Goal: Task Accomplishment & Management: Manage account settings

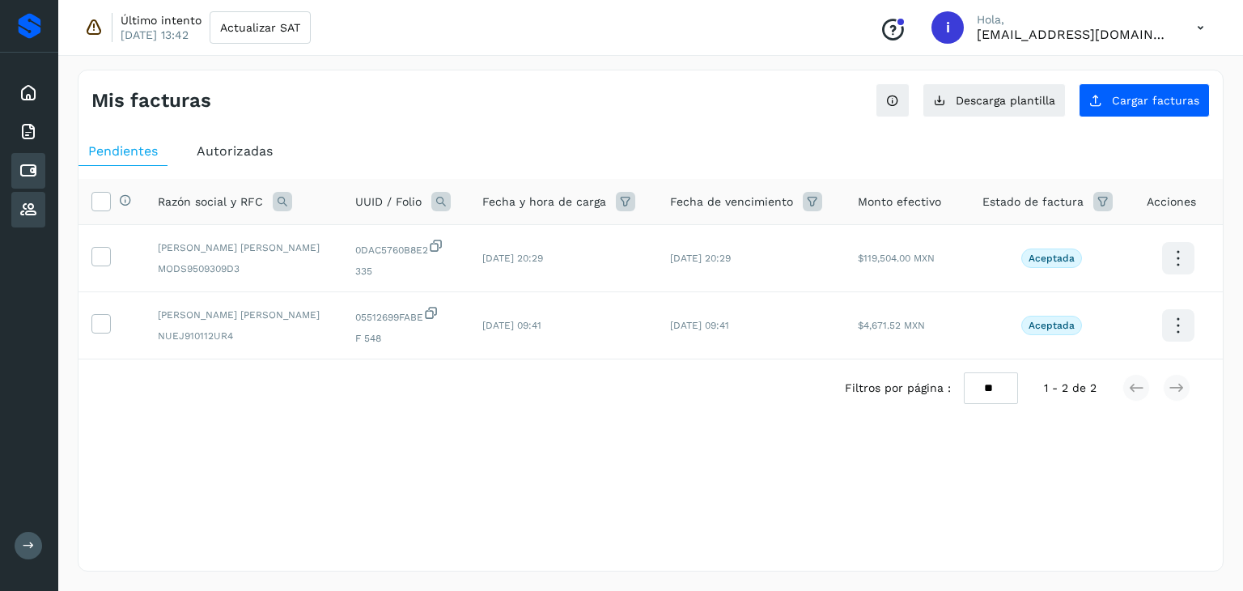
click at [27, 201] on icon at bounding box center [28, 209] width 19 height 19
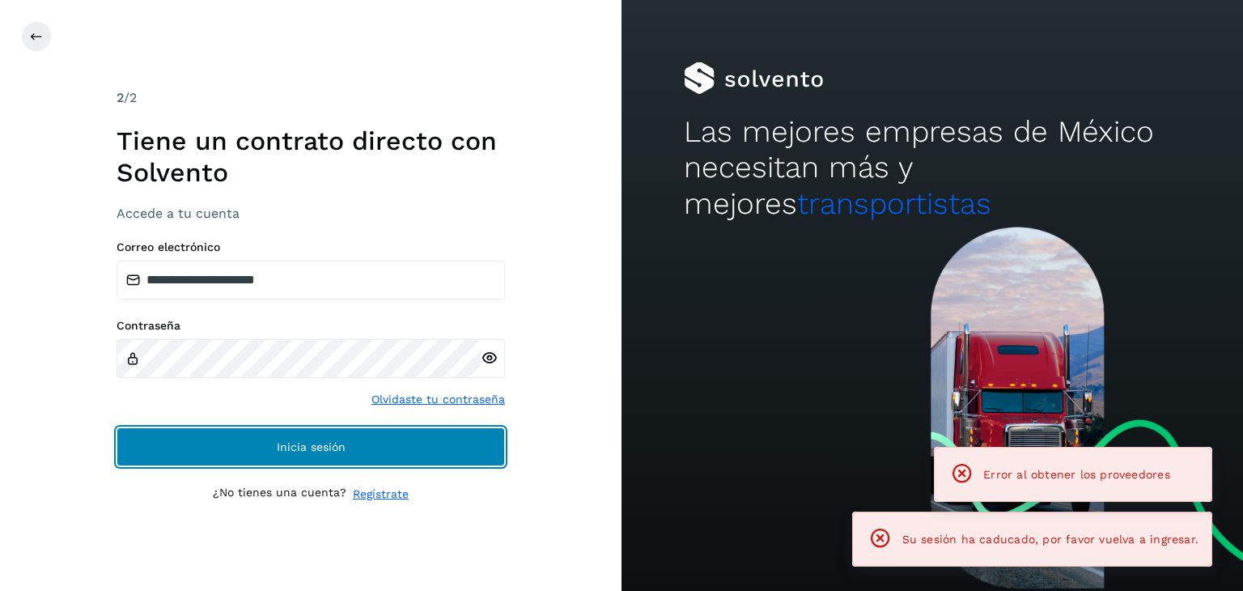
click at [346, 451] on button "Inicia sesión" at bounding box center [311, 446] width 388 height 39
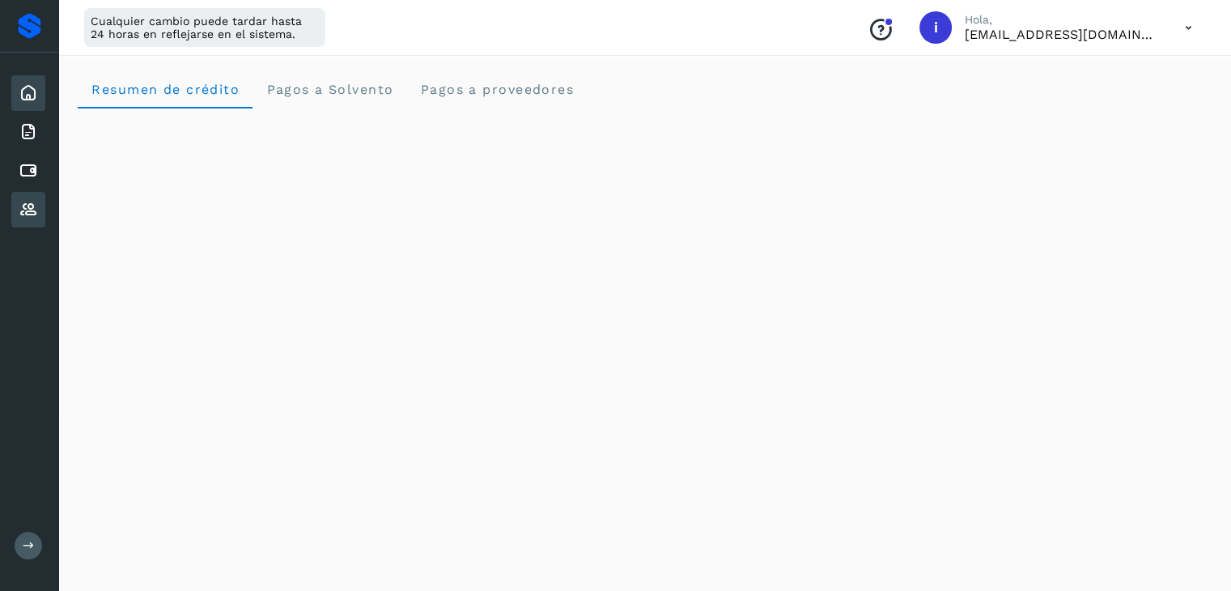
click at [31, 211] on icon at bounding box center [28, 209] width 19 height 19
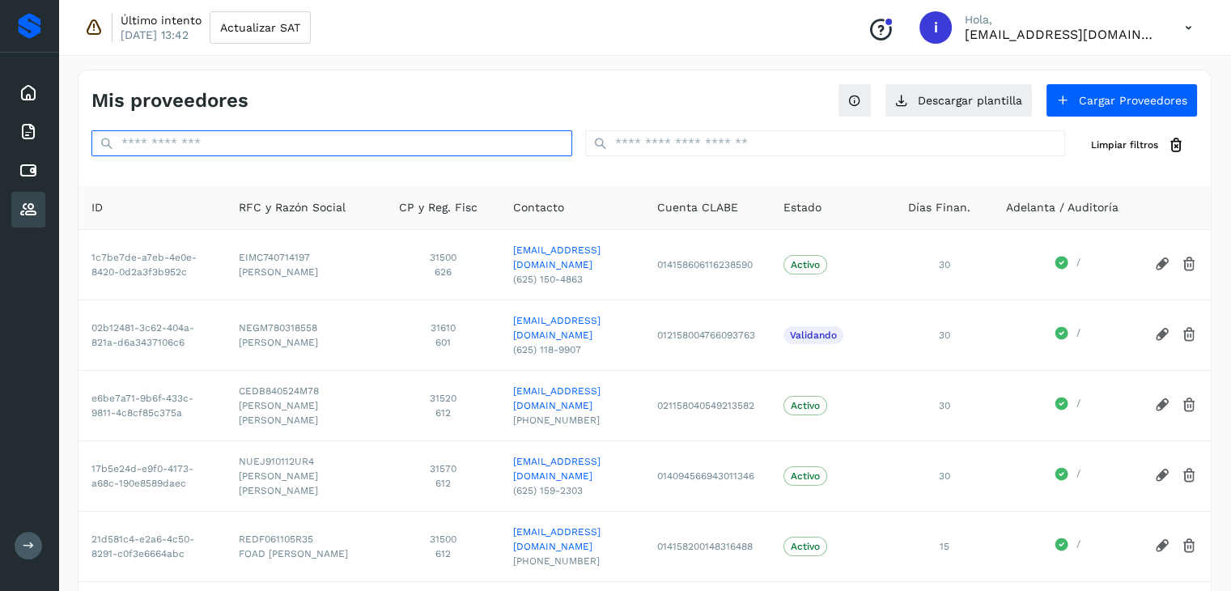
click at [294, 138] on input "text" at bounding box center [331, 143] width 481 height 26
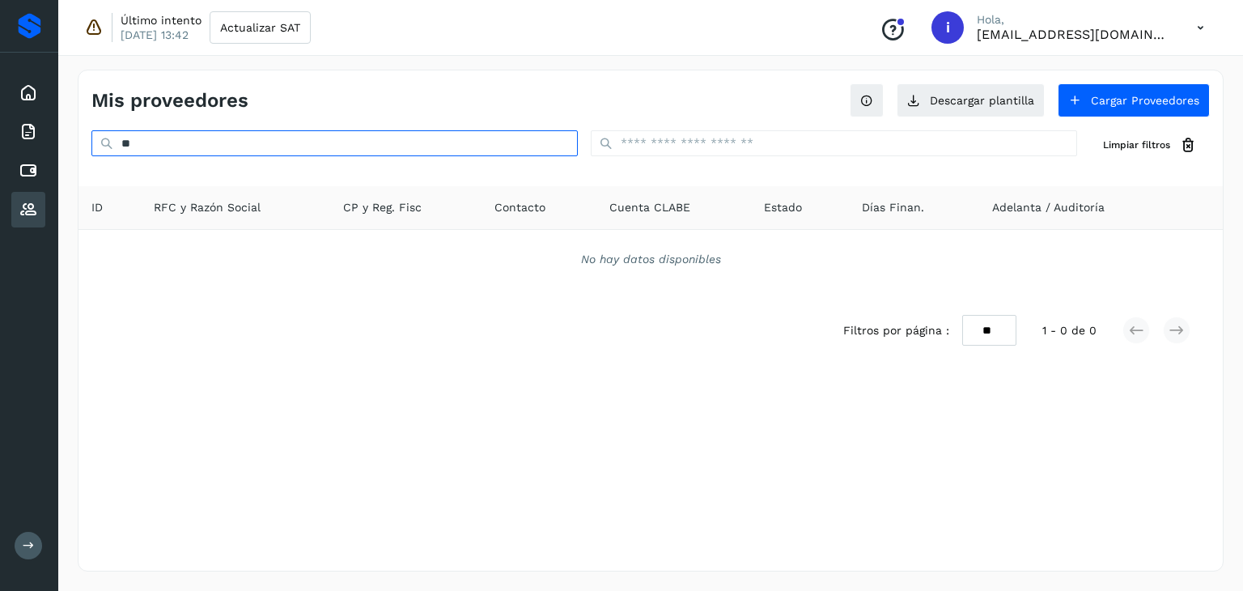
type input "*"
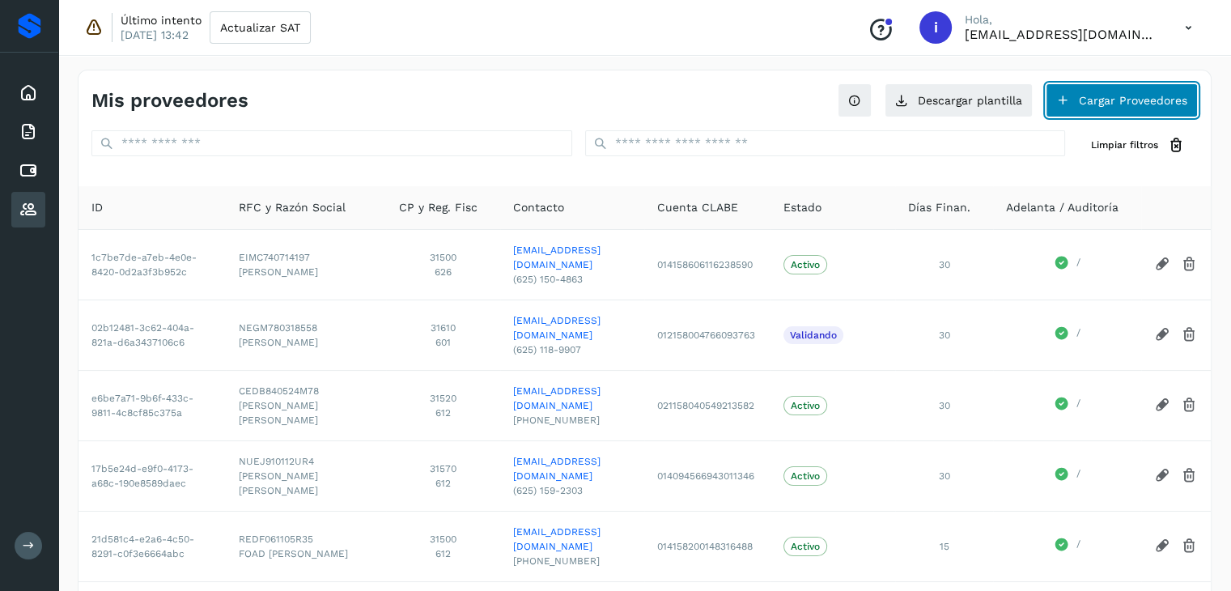
click at [1099, 100] on button "Cargar Proveedores" at bounding box center [1121, 100] width 152 height 34
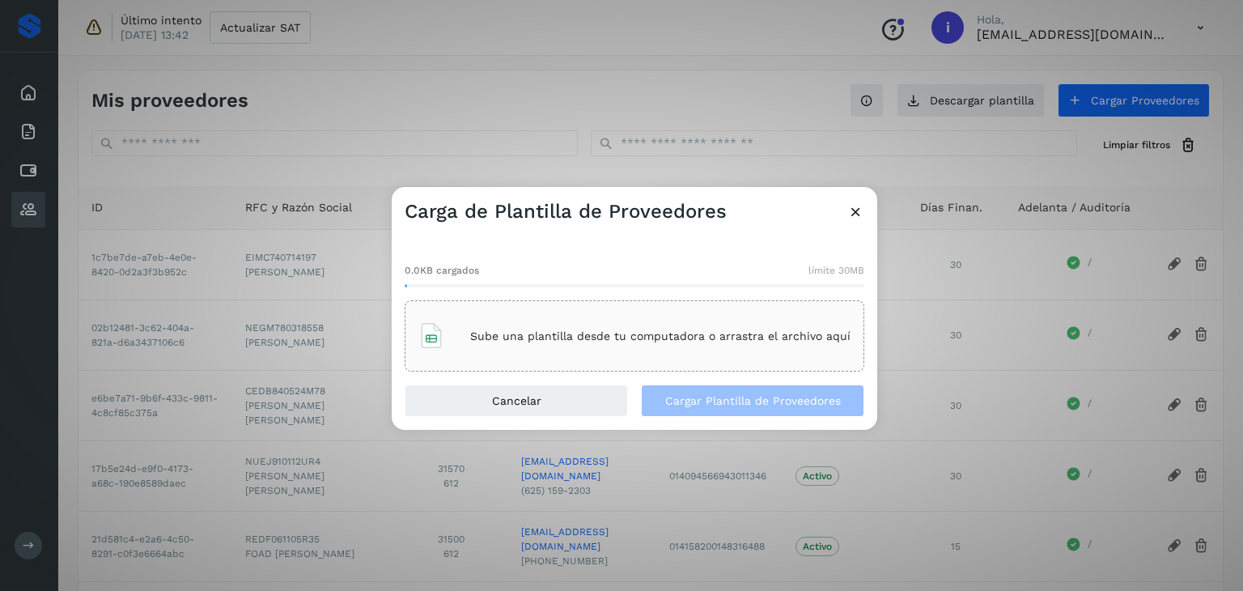
click at [566, 344] on div "Sube una plantilla desde tu computadora o arrastra el archivo aquí" at bounding box center [634, 336] width 432 height 44
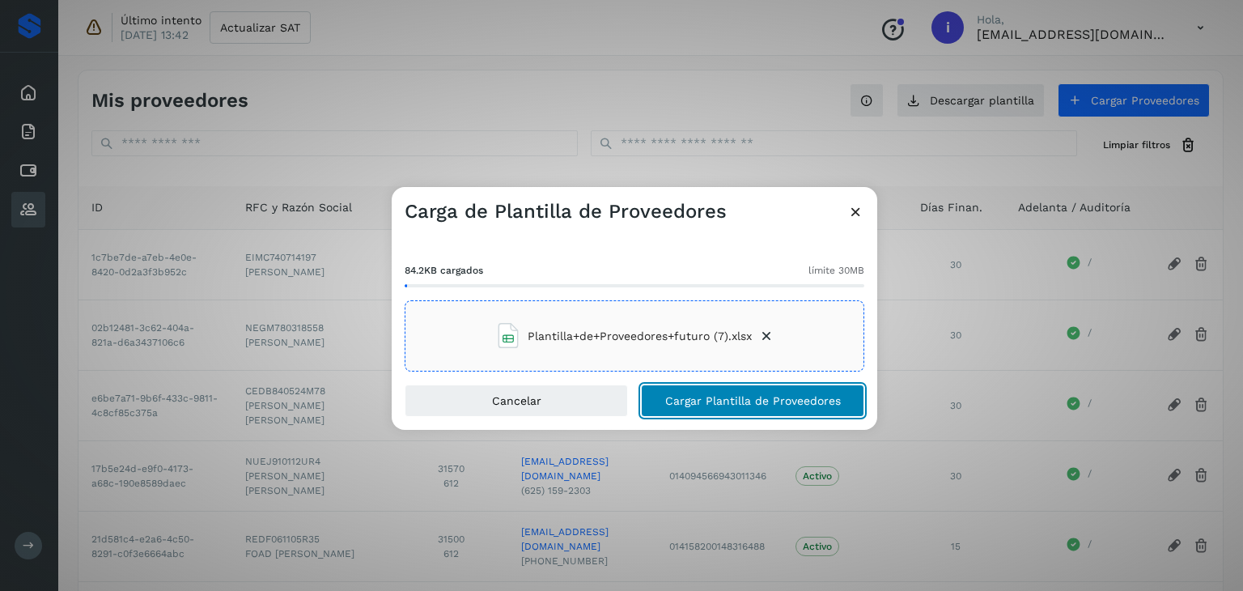
click at [725, 396] on span "Cargar Plantilla de Proveedores" at bounding box center [753, 400] width 176 height 11
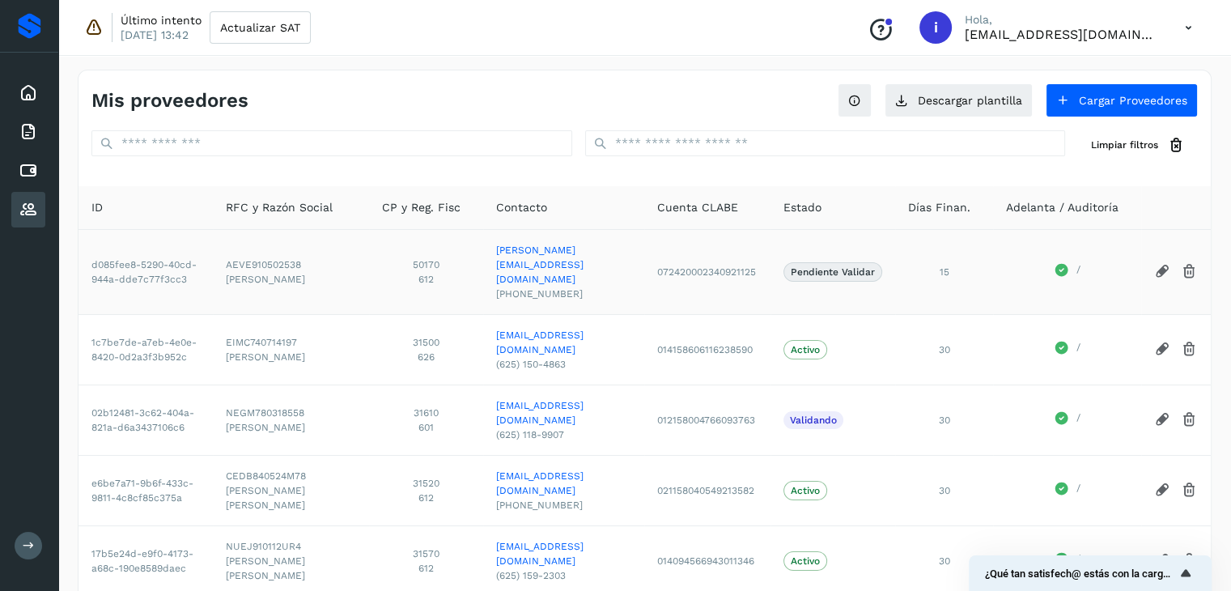
click at [1161, 266] on icon at bounding box center [1162, 271] width 17 height 17
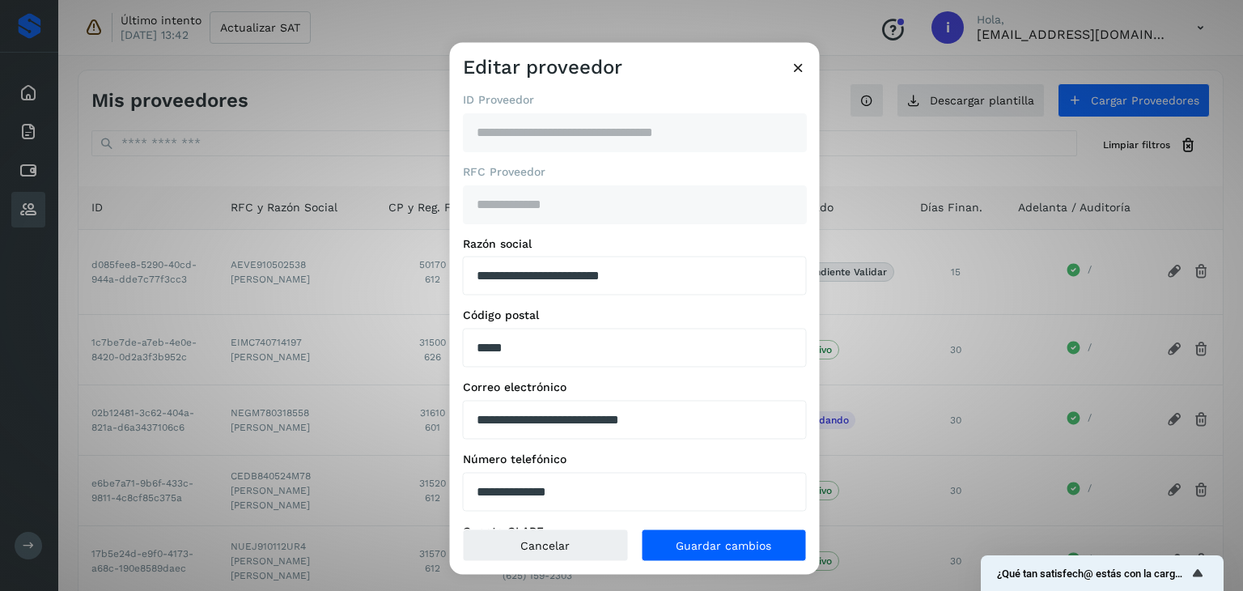
scroll to position [207, 0]
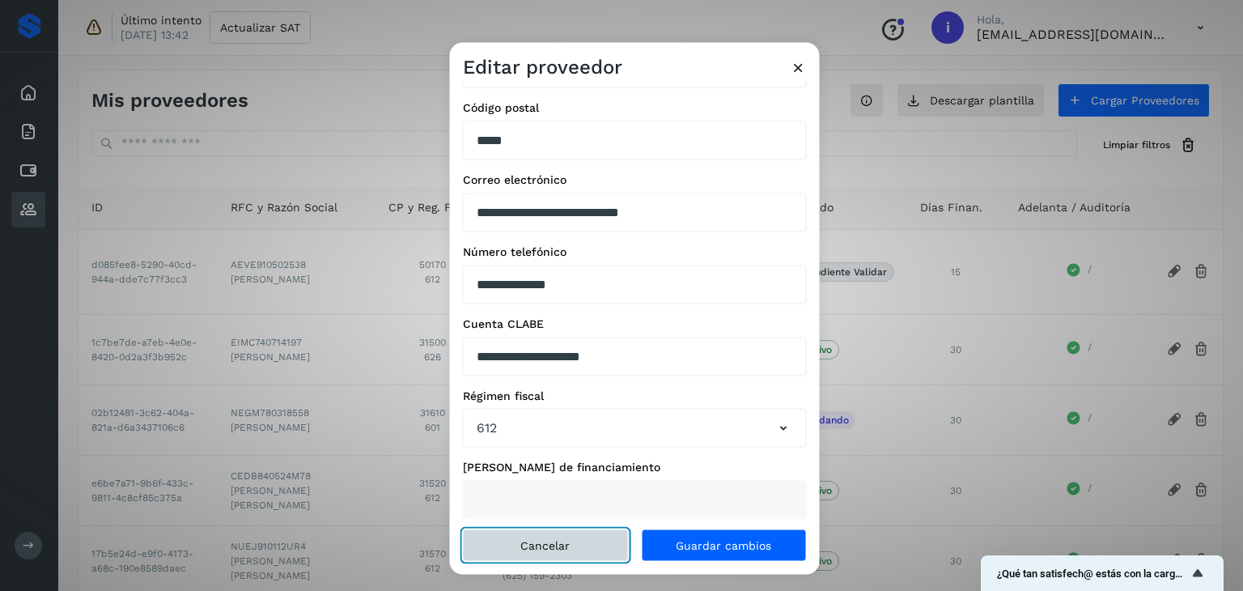
click at [580, 539] on button "Cancelar" at bounding box center [546, 545] width 166 height 32
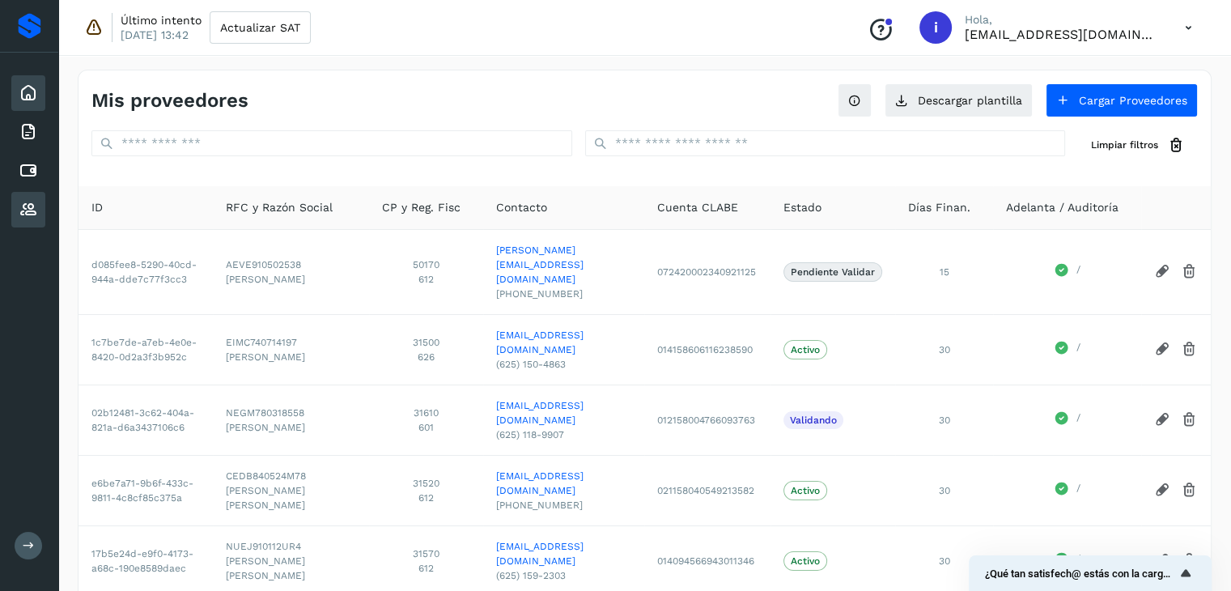
click at [40, 97] on div "Inicio" at bounding box center [28, 93] width 34 height 36
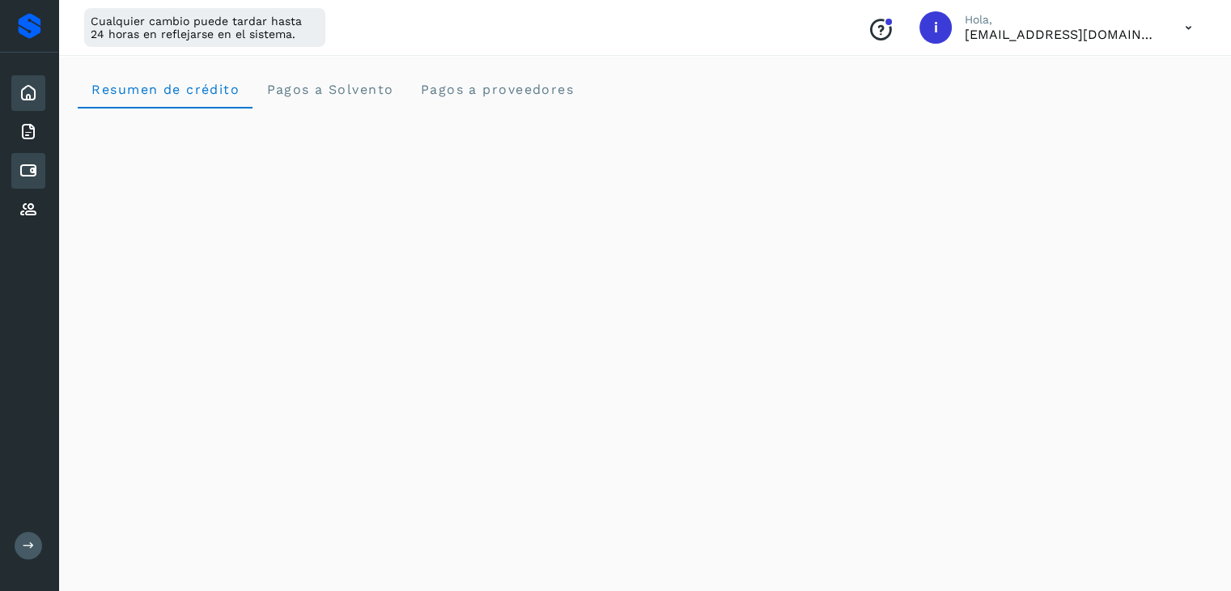
click at [36, 178] on icon at bounding box center [28, 170] width 19 height 19
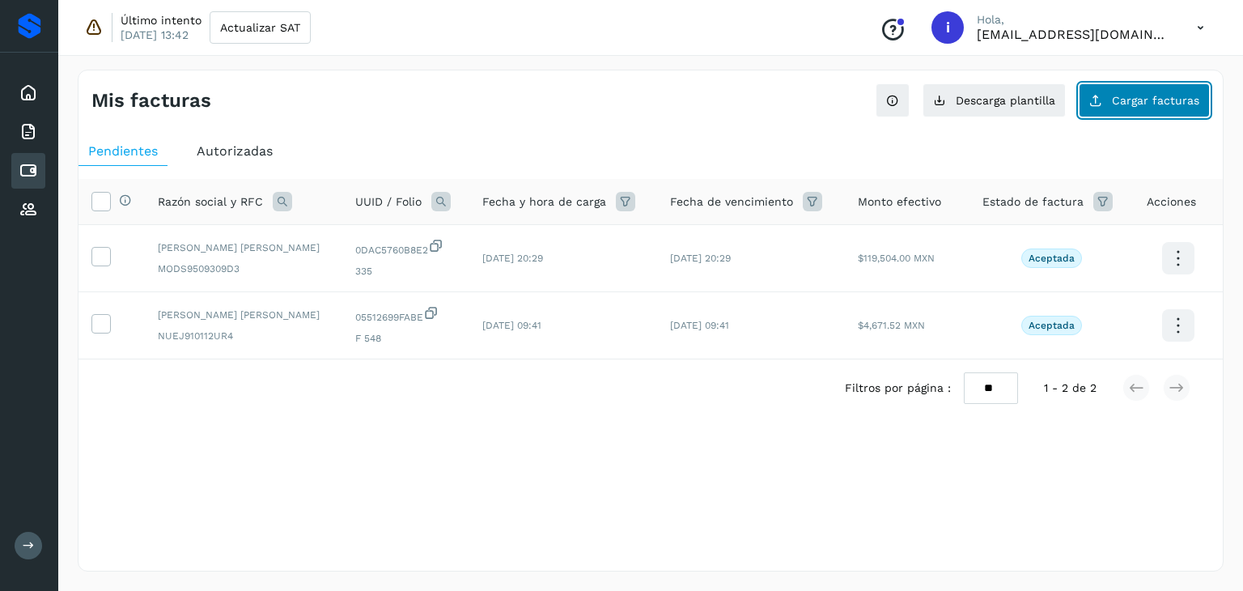
click at [1156, 109] on button "Cargar facturas" at bounding box center [1144, 100] width 131 height 34
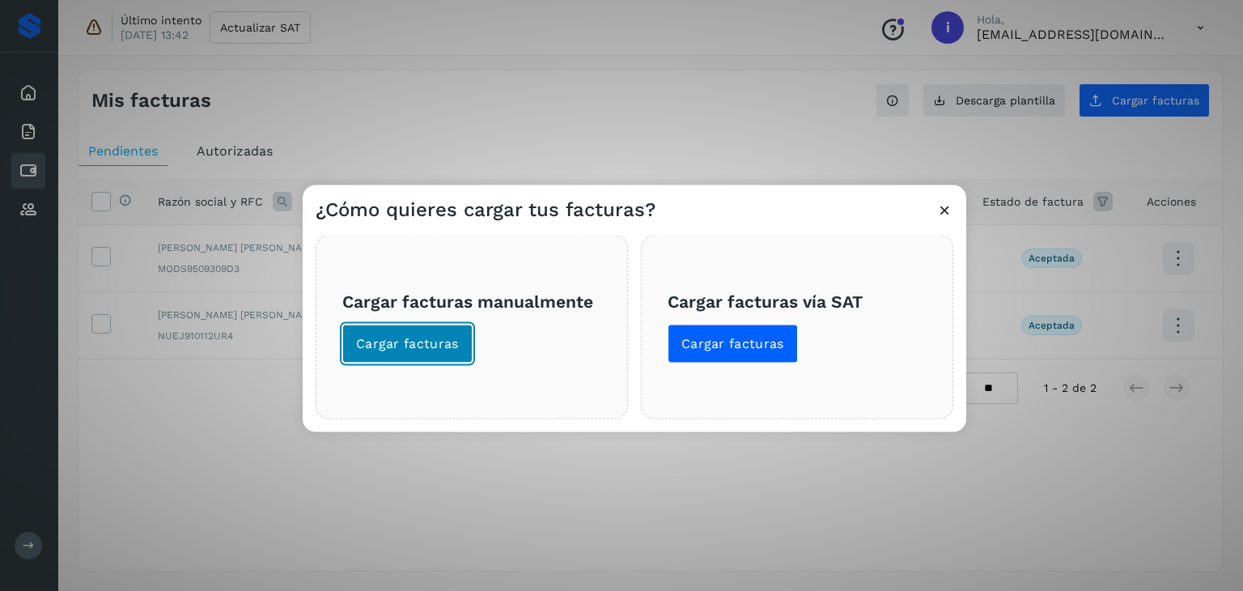
click at [413, 357] on button "Cargar facturas" at bounding box center [407, 343] width 130 height 39
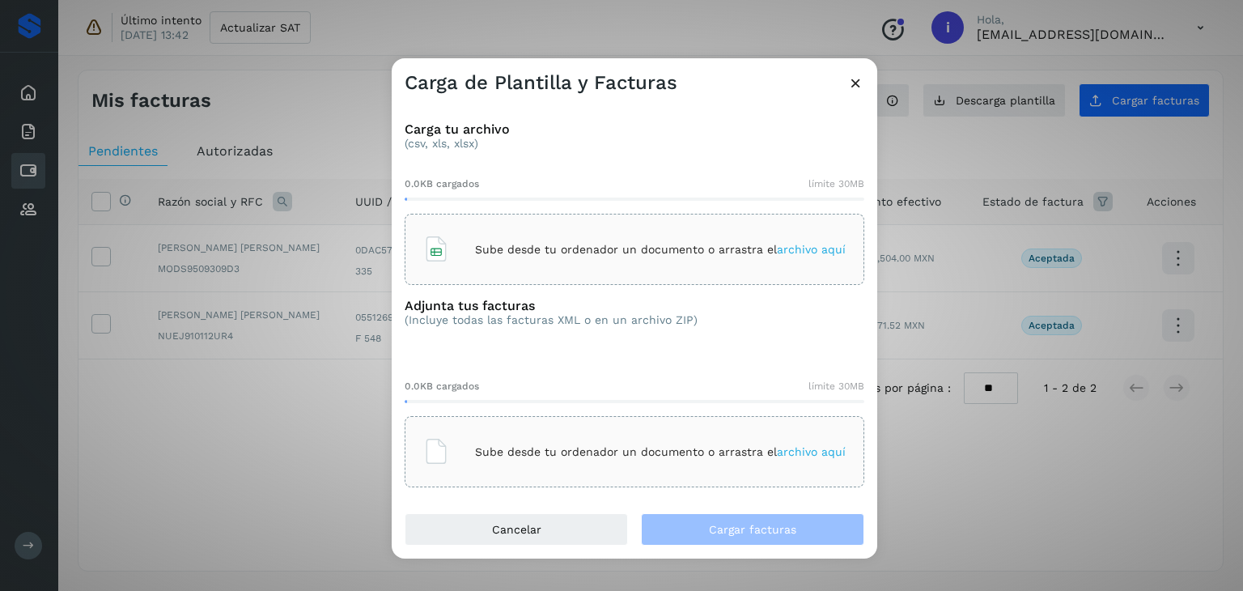
click at [615, 257] on div "Sube desde tu ordenador un documento o arrastra el archivo aquí" at bounding box center [634, 249] width 422 height 44
click at [544, 448] on p "Sube desde tu ordenador un documento o arrastra el archivo aquí" at bounding box center [660, 452] width 371 height 14
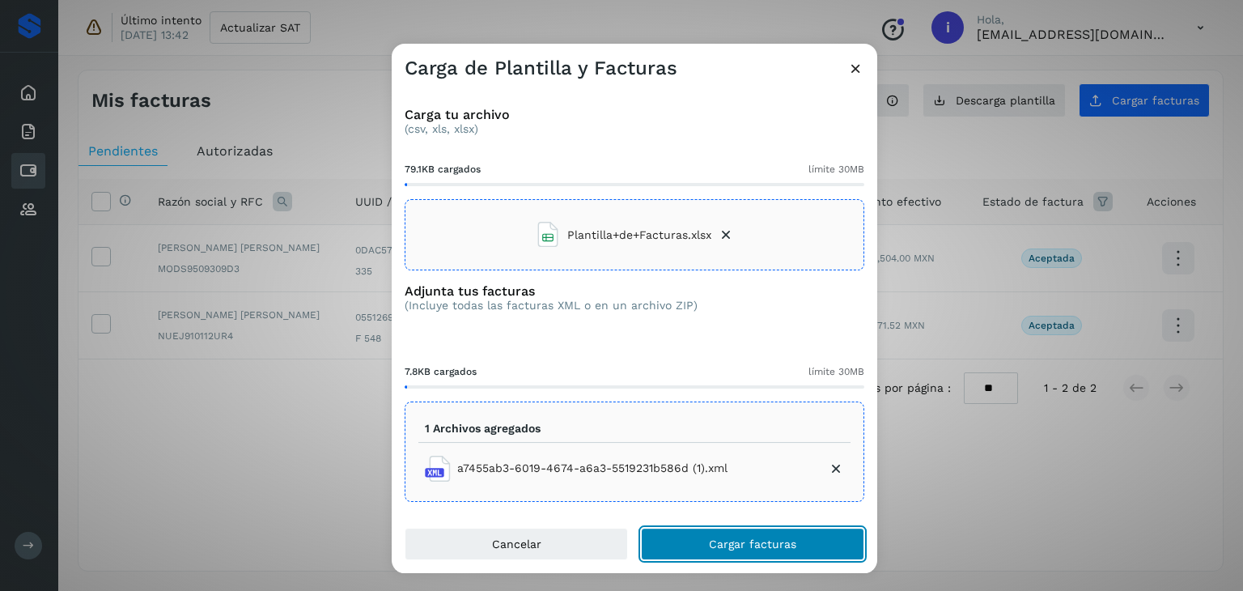
click at [803, 541] on button "Cargar facturas" at bounding box center [752, 544] width 223 height 32
